Goal: Find specific page/section: Find specific page/section

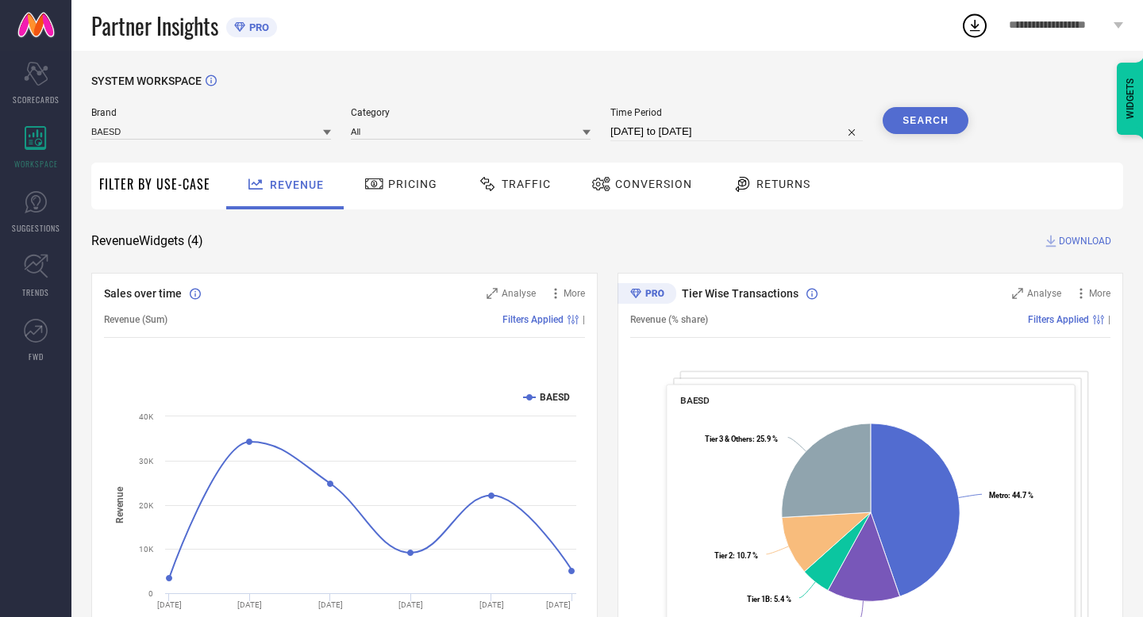
click at [640, 185] on span "Conversion" at bounding box center [653, 184] width 77 height 13
